Goal: Check status: Check status

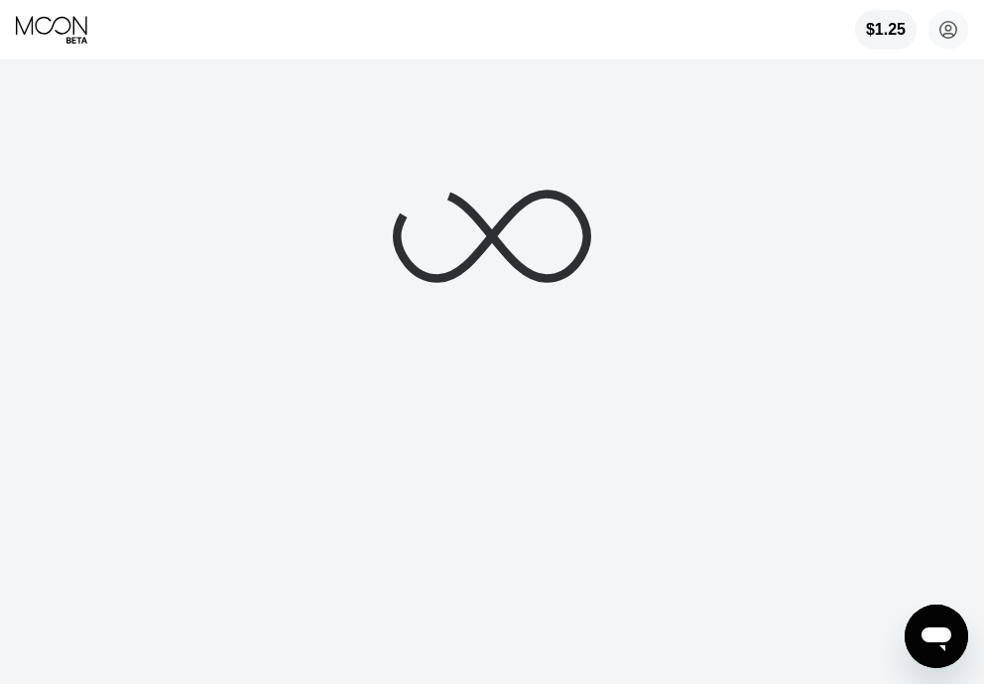
click at [77, 45] on icon at bounding box center [53, 30] width 74 height 30
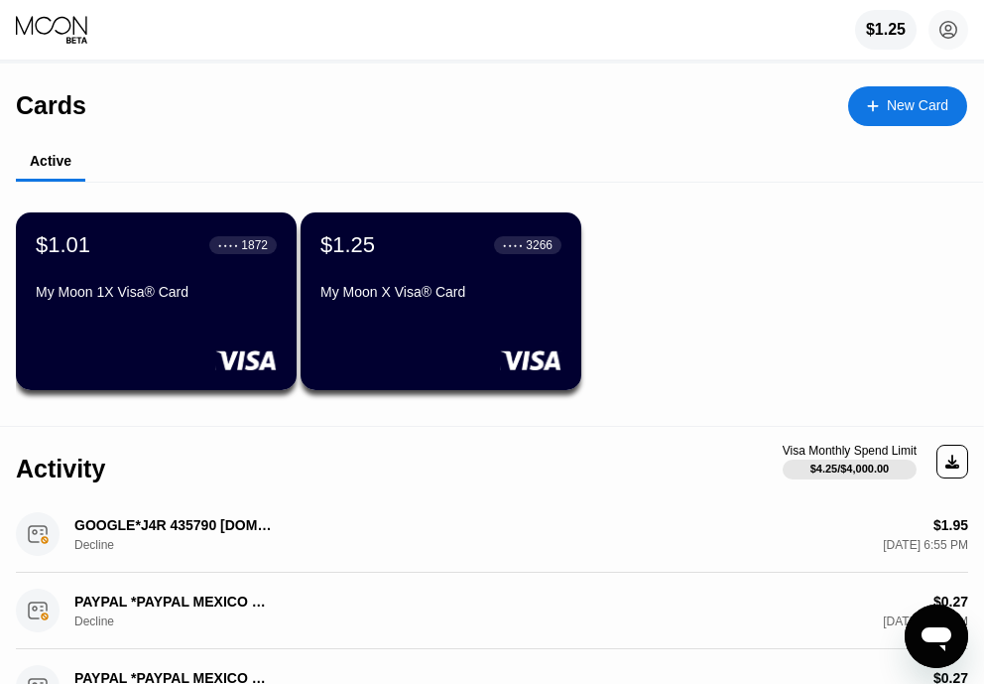
click at [171, 279] on div "$1.01 ● ● ● ● 1872 My Moon 1X Visa® Card" at bounding box center [156, 269] width 241 height 75
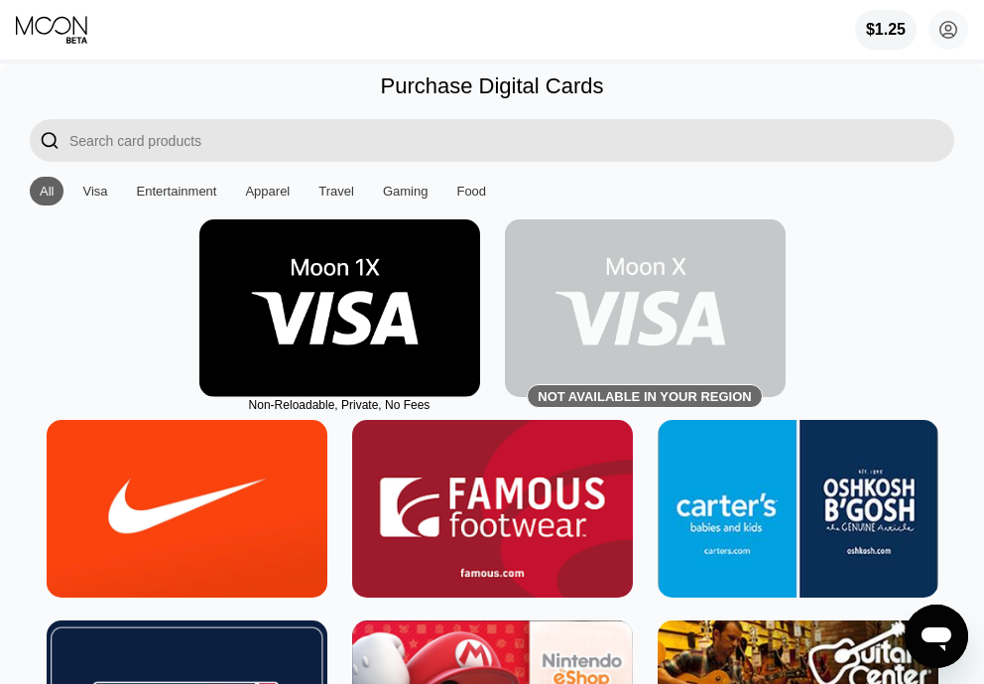
click at [51, 19] on icon at bounding box center [53, 30] width 74 height 30
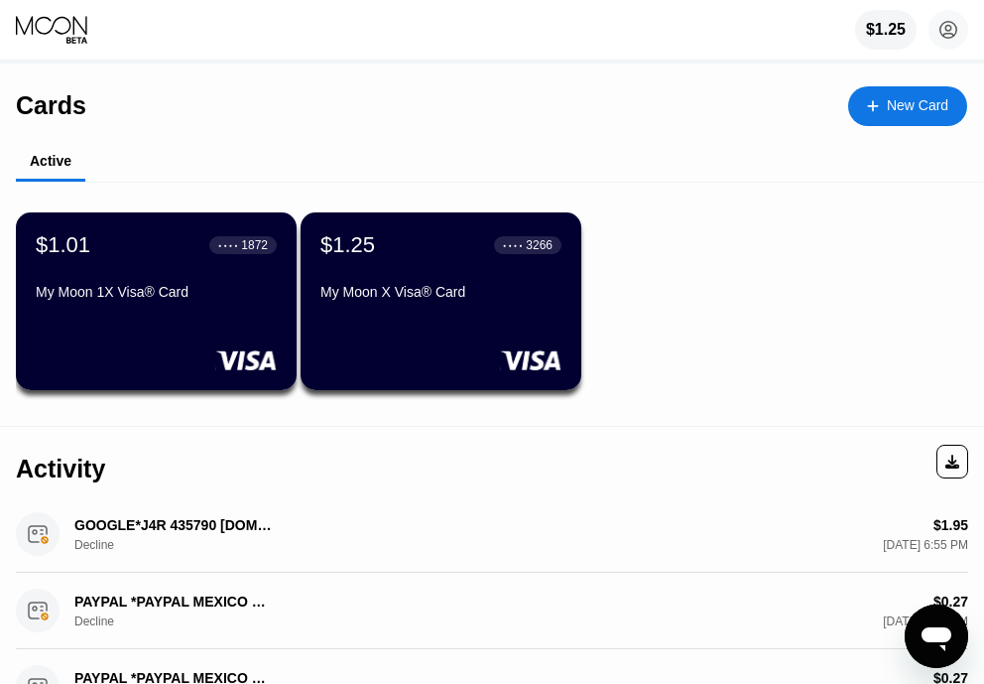
click at [169, 300] on div "My Moon 1X Visa® Card" at bounding box center [156, 292] width 241 height 16
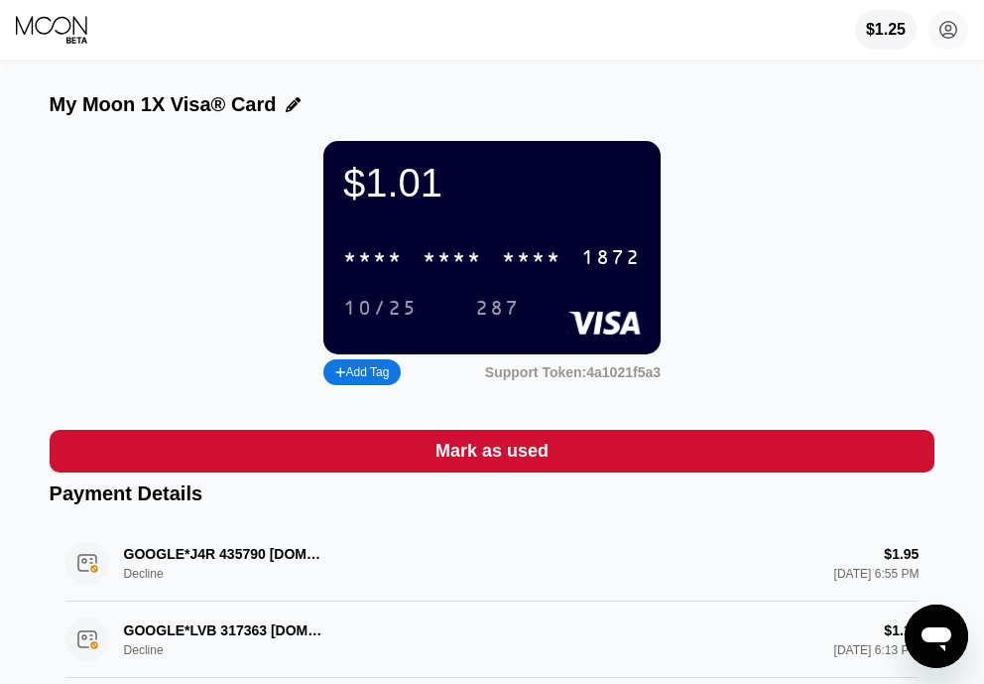
click at [373, 270] on div "* * * *" at bounding box center [373, 258] width 60 height 23
click at [427, 258] on div "[CREDIT_CARD_NUMBER]" at bounding box center [491, 257] width 321 height 41
